Goal: Task Accomplishment & Management: Manage account settings

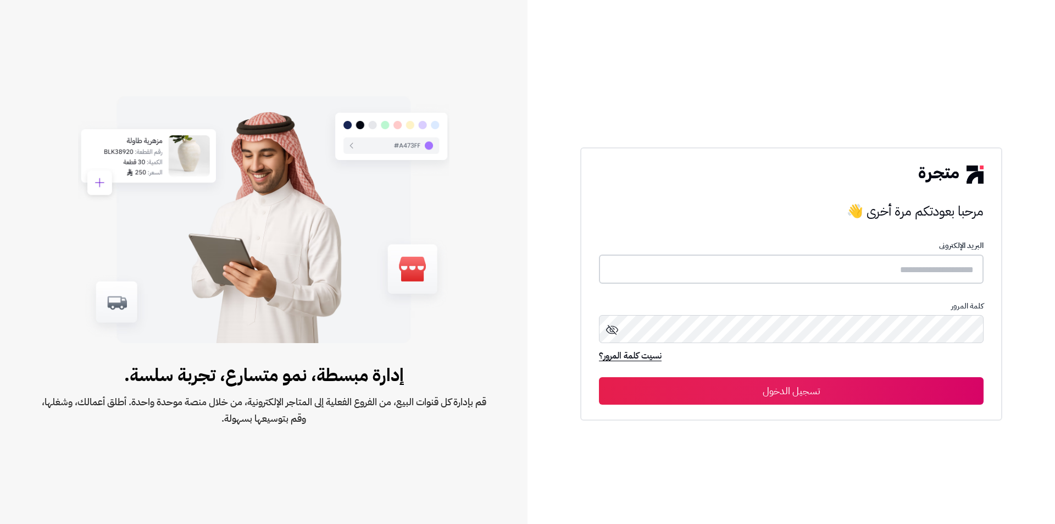
type input "**********"
click at [821, 396] on button "تسجيل الدخول" at bounding box center [791, 389] width 385 height 27
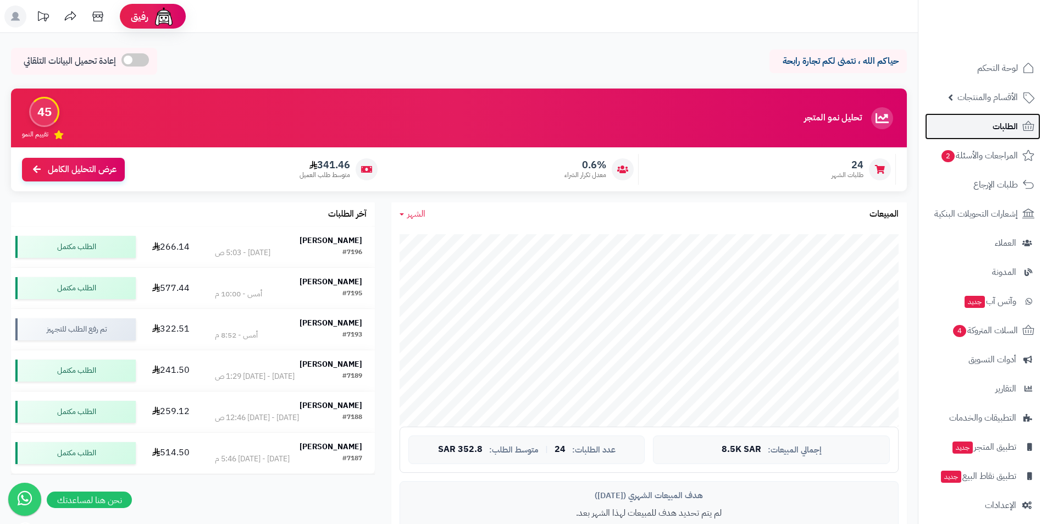
click at [993, 130] on span "الطلبات" at bounding box center [1004, 126] width 25 height 15
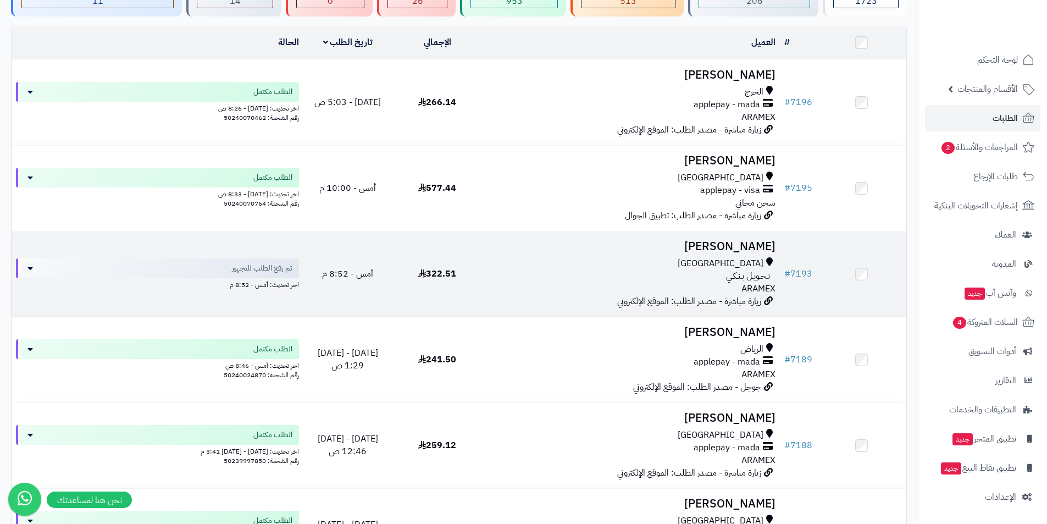
scroll to position [55, 0]
